Goal: Task Accomplishment & Management: Manage account settings

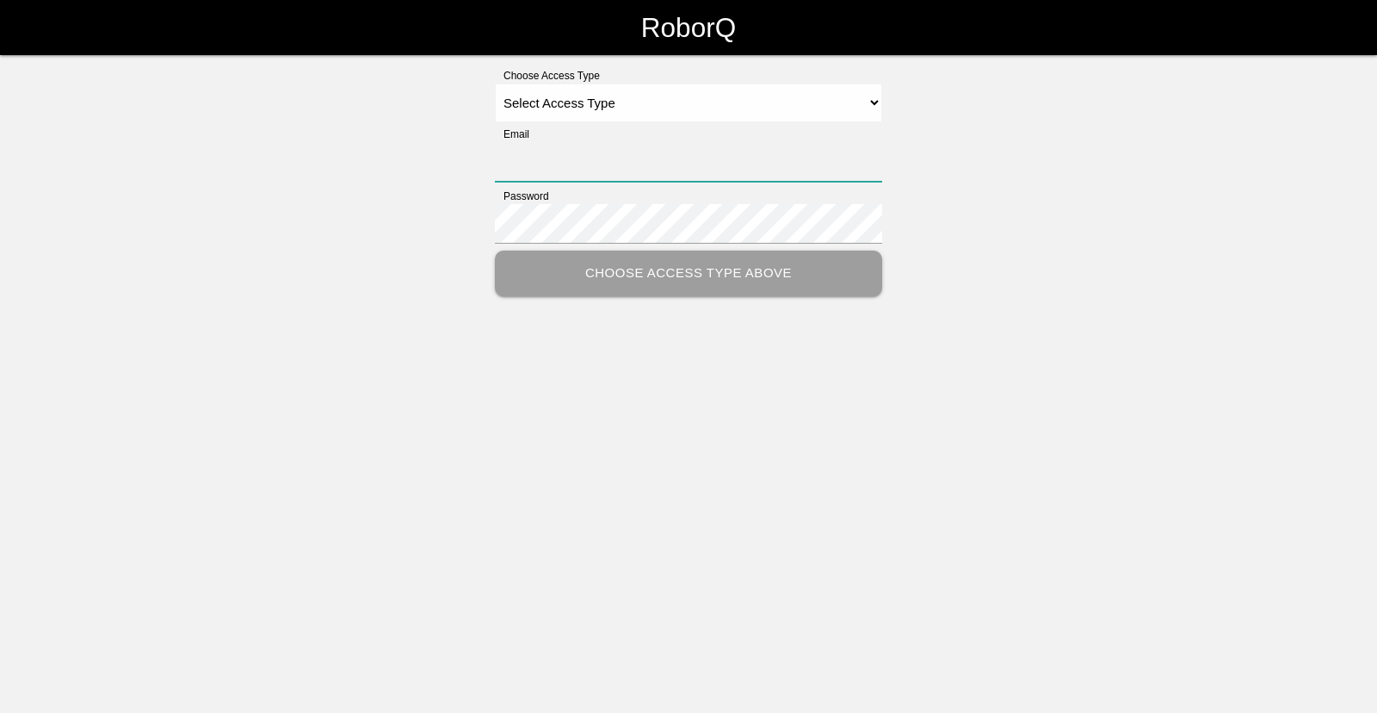
type input "[EMAIL_ADDRESS][DOMAIN_NAME]"
click at [733, 105] on select "Select Access Type Admin Customer Supervisor Worker" at bounding box center [688, 102] width 387 height 39
drag, startPoint x: 742, startPoint y: 88, endPoint x: 742, endPoint y: 98, distance: 10.3
click at [742, 90] on select "Select Access Type Admin Customer Supervisor Worker" at bounding box center [688, 102] width 387 height 39
click at [495, 83] on select "Select Access Type Admin Customer Supervisor Worker" at bounding box center [688, 102] width 387 height 39
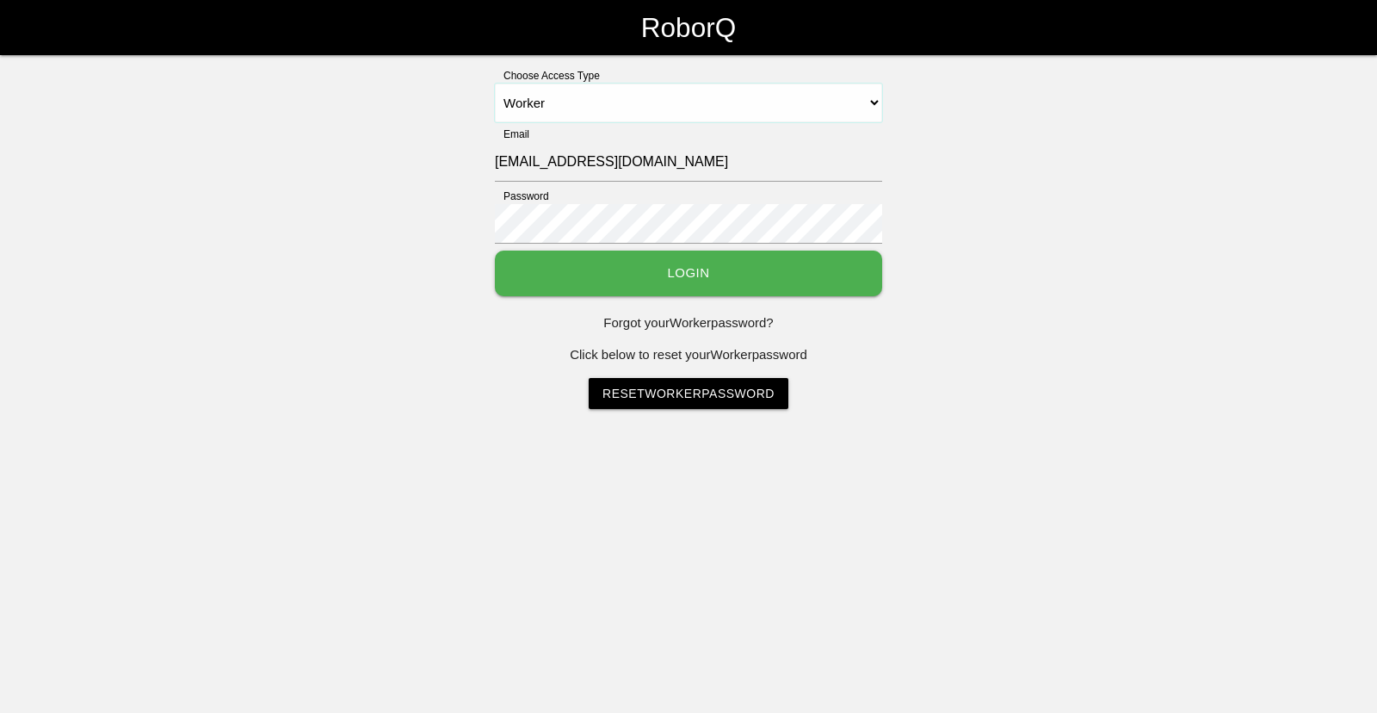
click at [568, 96] on select "Select Access Type Admin Customer Supervisor Worker" at bounding box center [688, 102] width 387 height 39
select select "Supervisor"
click at [495, 83] on select "Select Access Type Admin Customer Supervisor Worker" at bounding box center [688, 102] width 387 height 39
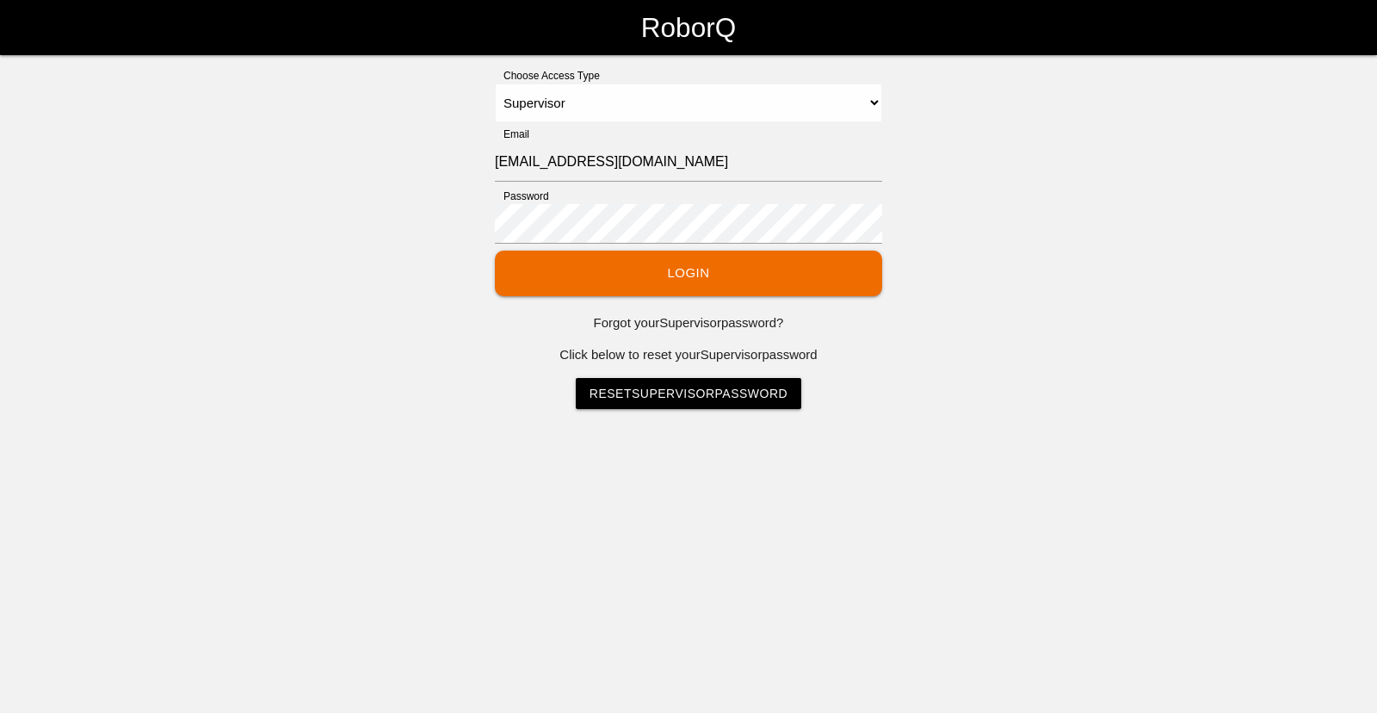
click at [645, 257] on button "Login" at bounding box center [688, 273] width 387 height 46
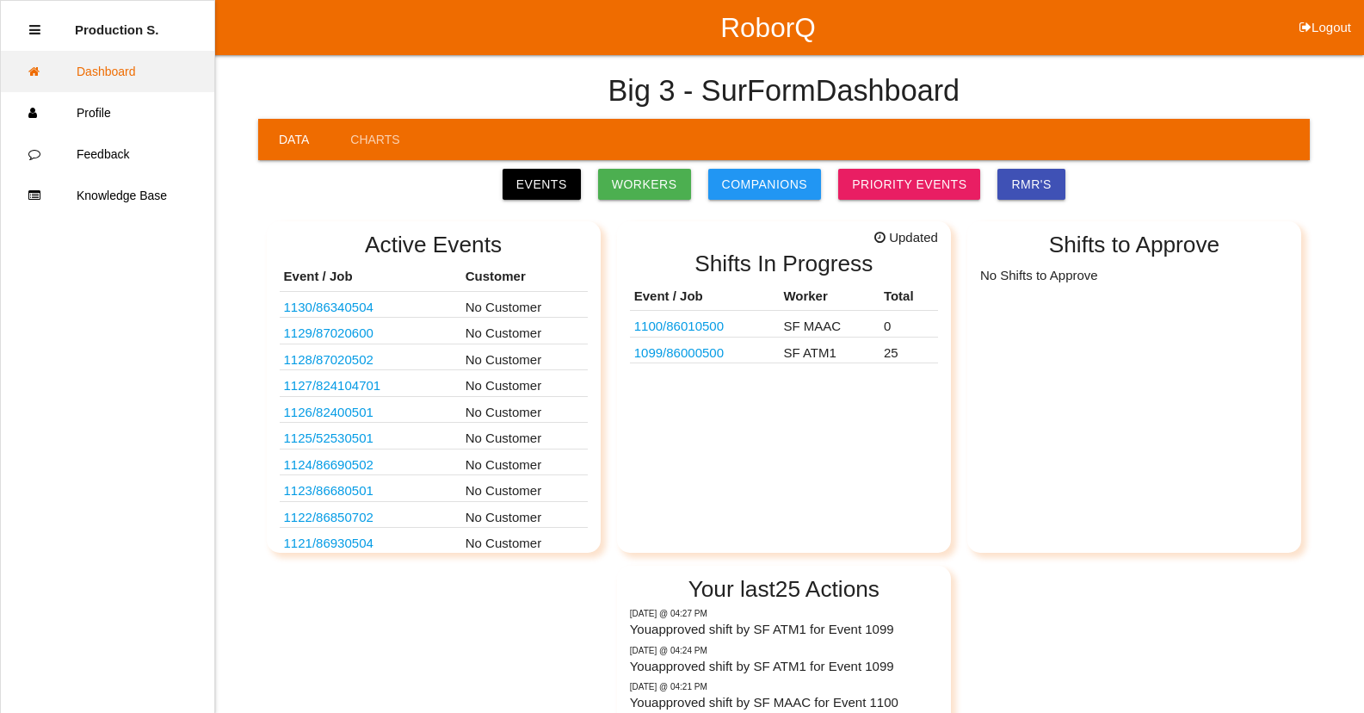
click at [128, 82] on link "Dashboard" at bounding box center [107, 71] width 213 height 41
click at [697, 355] on link "1099 / 86000500" at bounding box center [679, 352] width 90 height 15
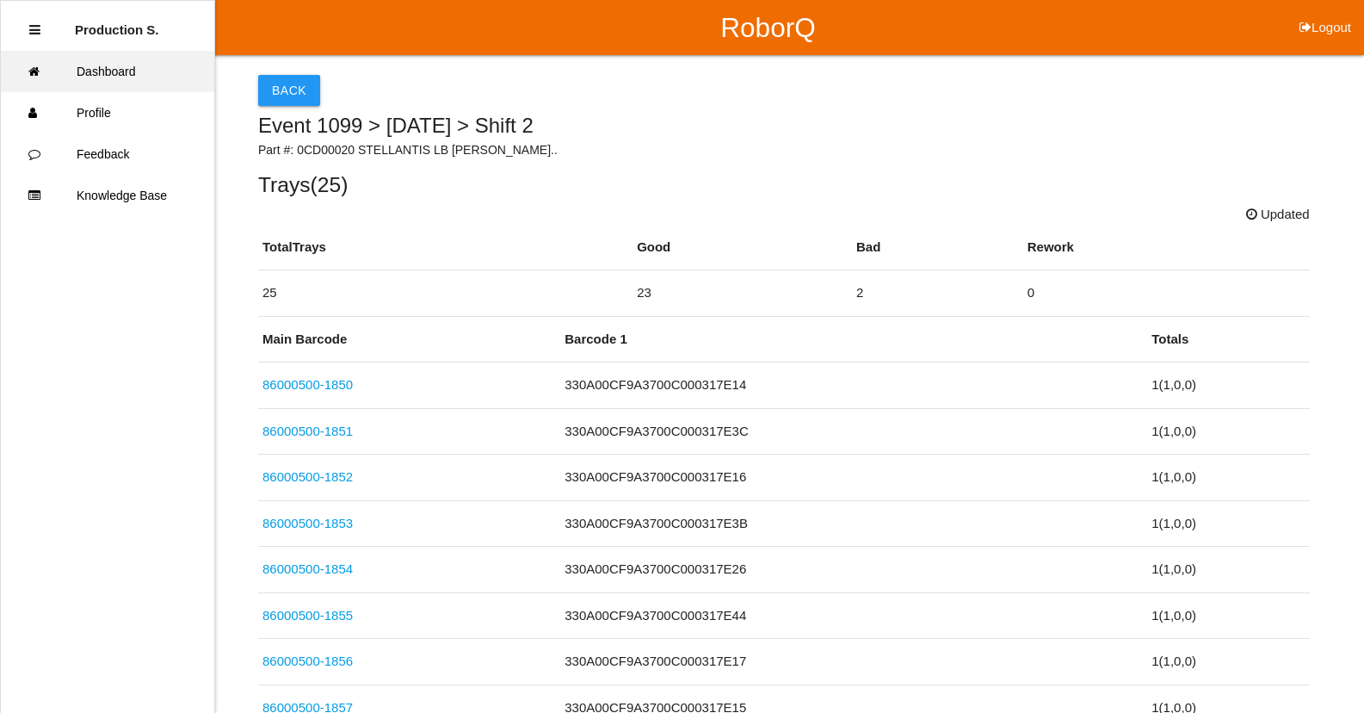
click at [143, 73] on link "Dashboard" at bounding box center [107, 71] width 213 height 41
